Goal: Book appointment/travel/reservation

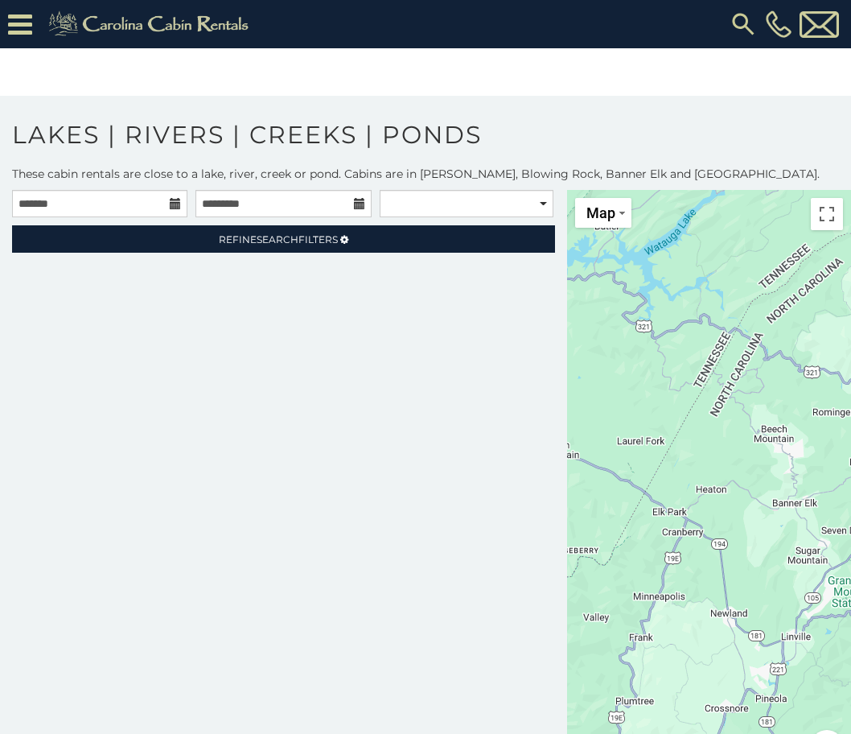
click at [170, 207] on icon at bounding box center [175, 203] width 11 height 11
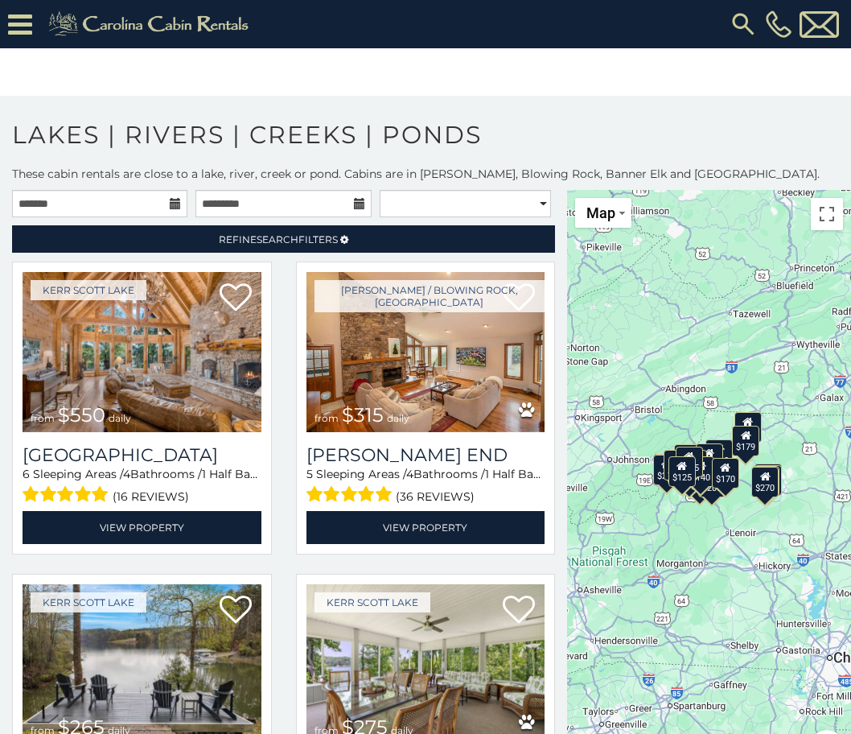
click at [175, 204] on icon at bounding box center [175, 203] width 11 height 11
click at [130, 204] on input "text" at bounding box center [99, 203] width 175 height 27
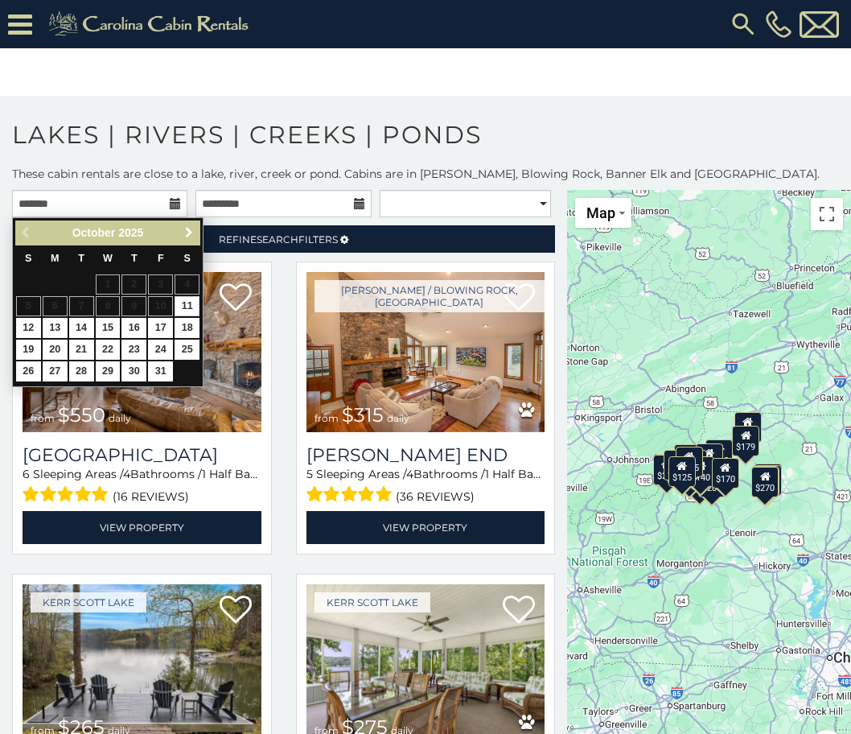
click at [184, 238] on span "Next" at bounding box center [189, 232] width 13 height 13
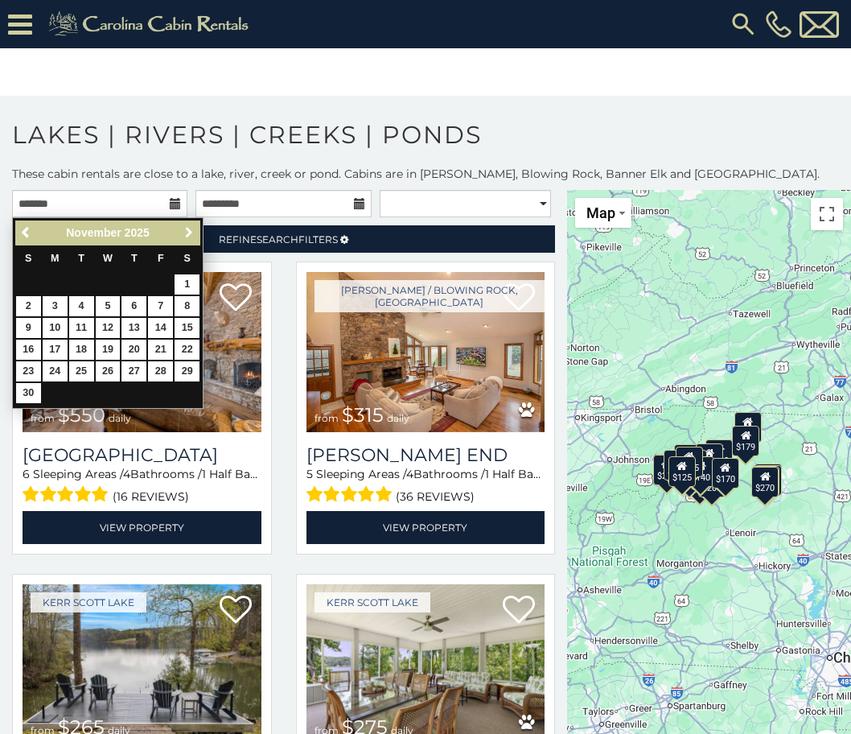
click at [184, 238] on span "Next" at bounding box center [189, 232] width 13 height 13
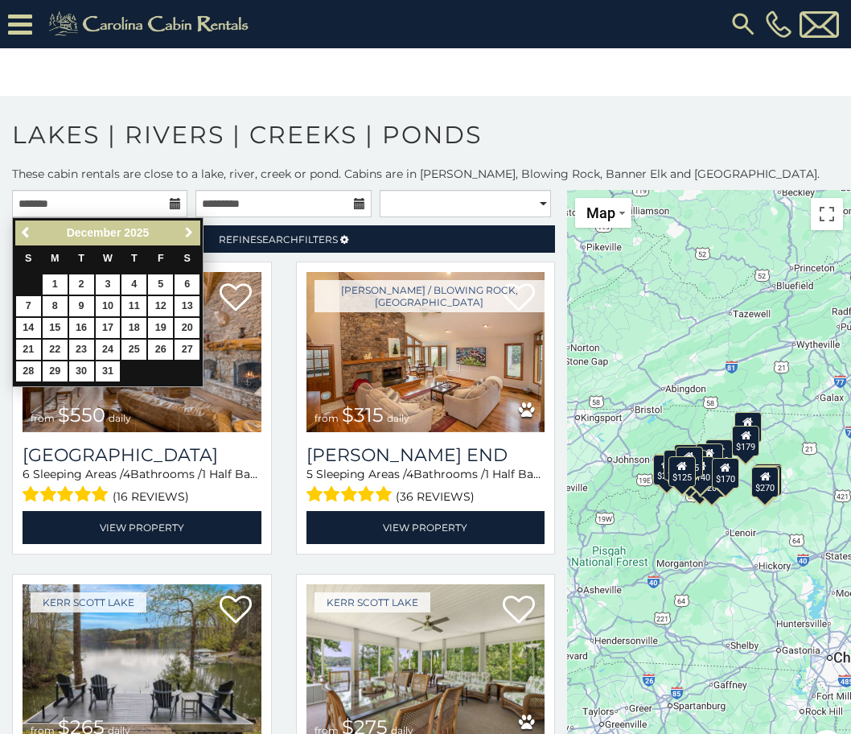
click at [188, 239] on span "Next" at bounding box center [189, 232] width 13 height 13
click at [136, 286] on link "1" at bounding box center [134, 284] width 25 height 20
type input "**********"
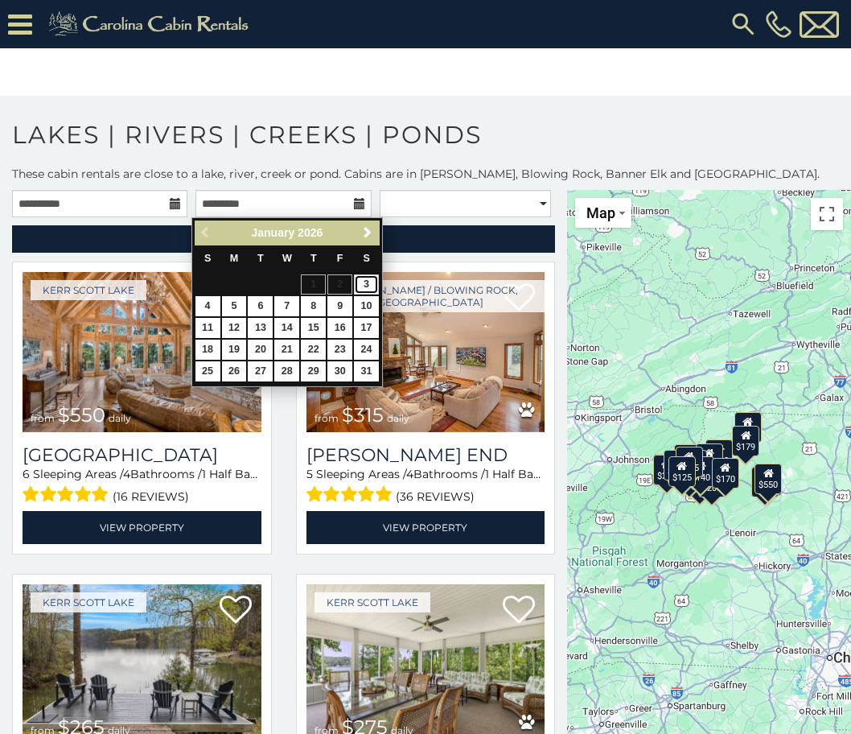
click at [357, 283] on link "3" at bounding box center [366, 284] width 25 height 20
type input "**********"
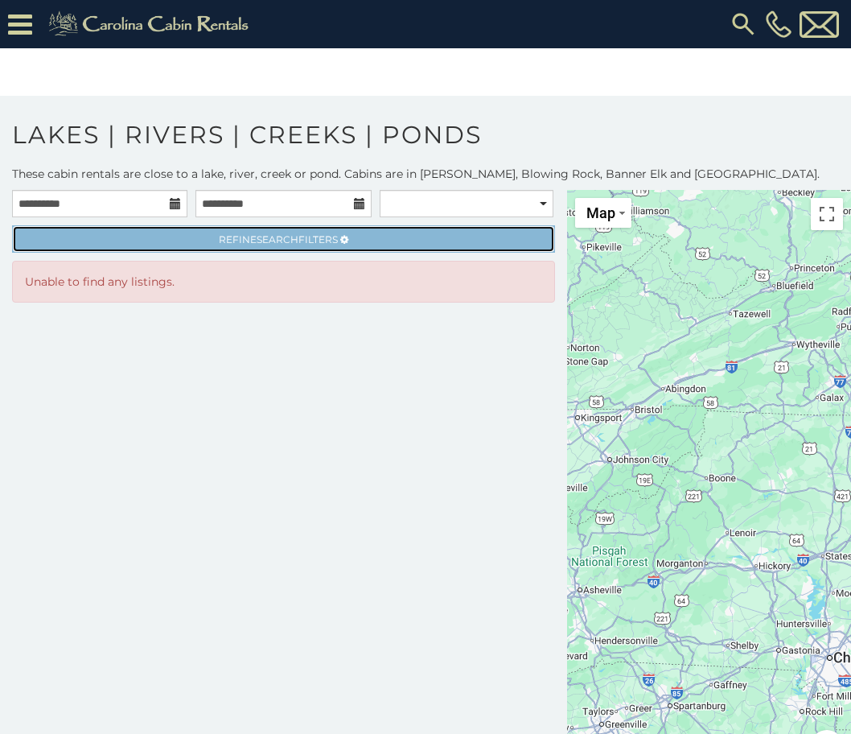
click at [170, 233] on link "Refine Search Filters" at bounding box center [283, 238] width 543 height 27
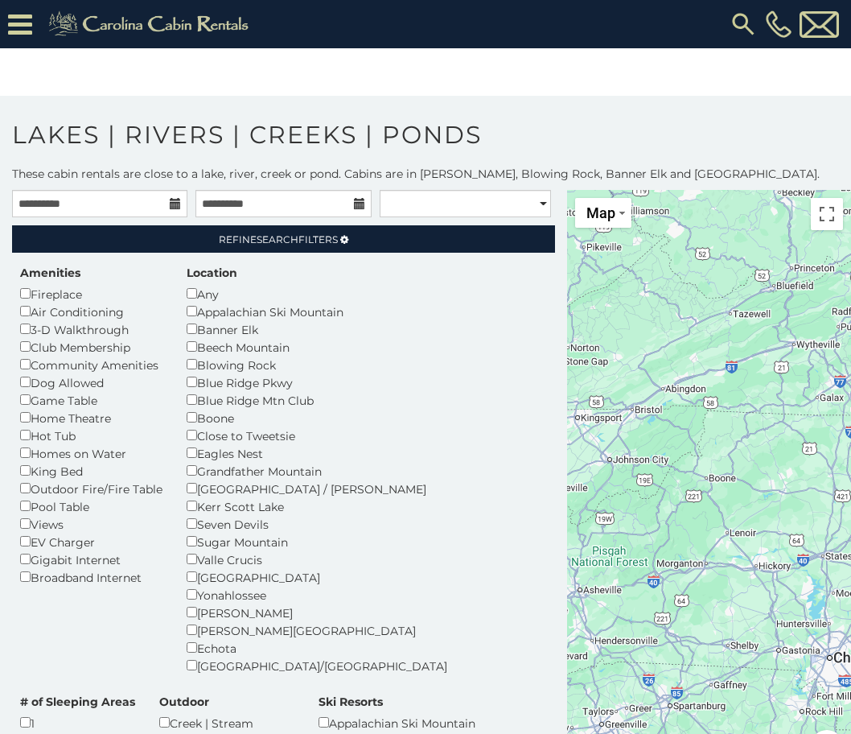
click at [97, 453] on div "Homes on Water" at bounding box center [91, 453] width 142 height 18
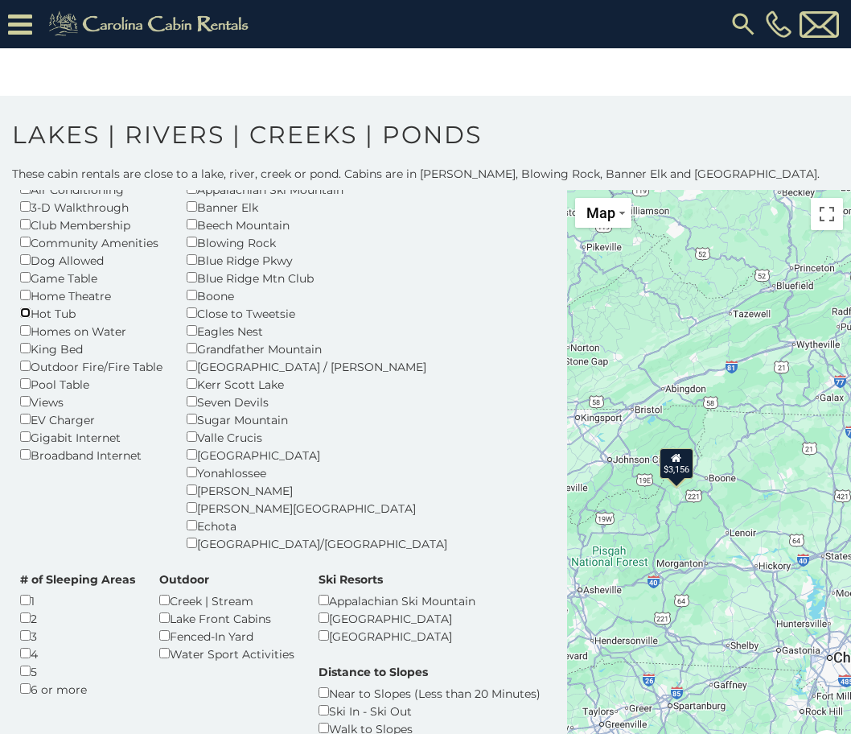
scroll to position [161, 0]
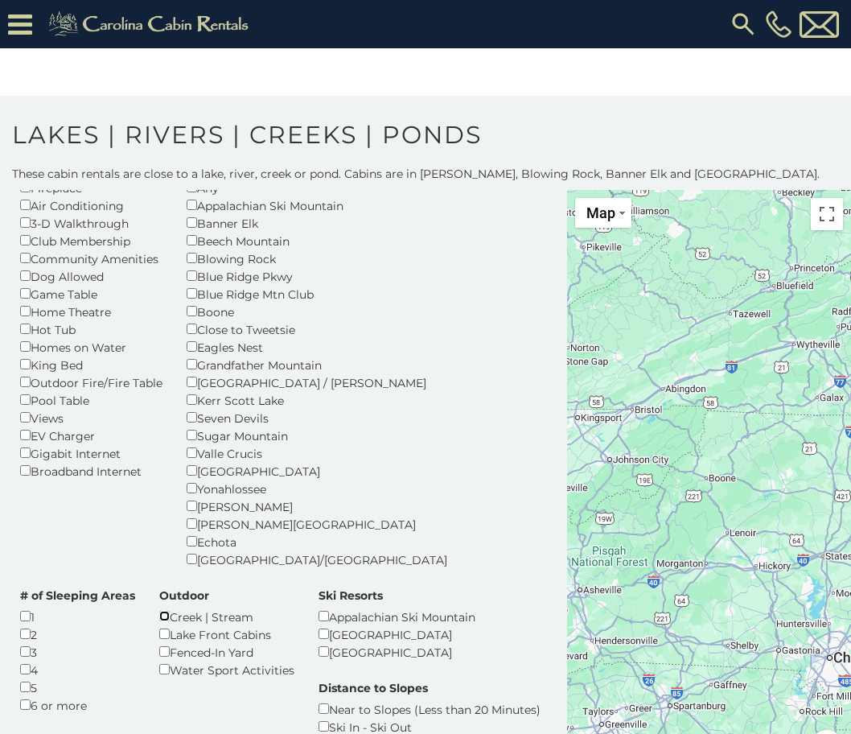
scroll to position [113, 0]
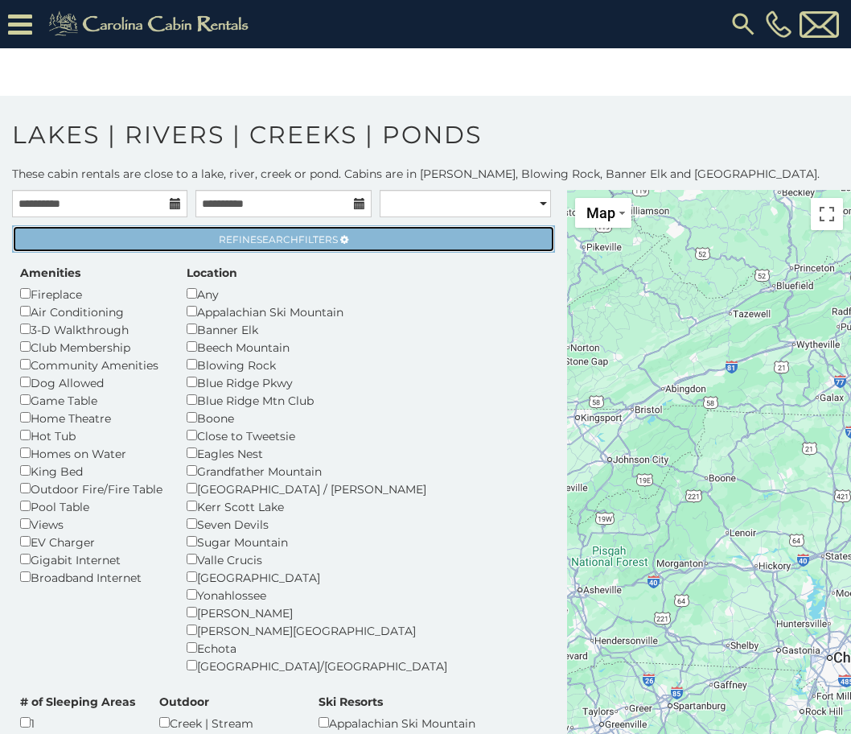
click at [279, 240] on span "Search" at bounding box center [278, 239] width 42 height 12
